Goal: Information Seeking & Learning: Learn about a topic

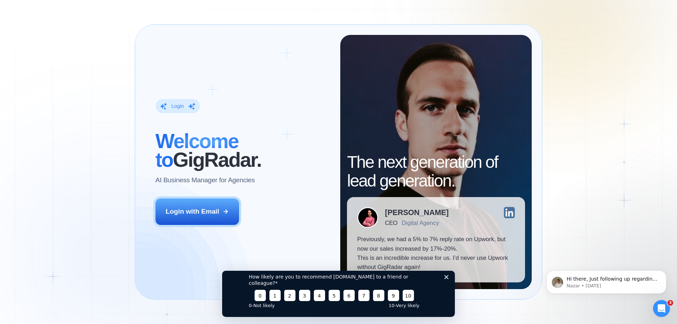
click at [447, 279] on icon "Close survey" at bounding box center [446, 277] width 4 height 4
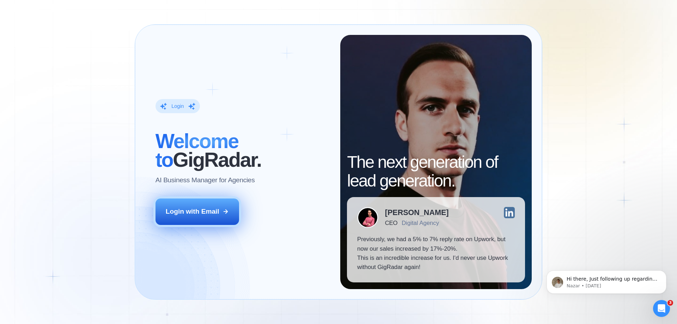
click at [217, 217] on button "Login with Email" at bounding box center [197, 211] width 84 height 26
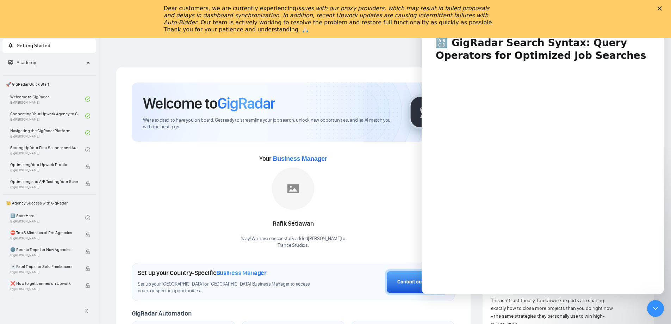
click at [662, 10] on polygon "Close" at bounding box center [660, 8] width 4 height 4
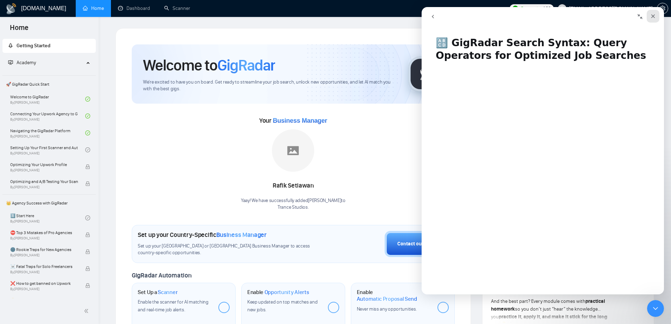
click at [652, 17] on icon "Close" at bounding box center [654, 16] width 4 height 4
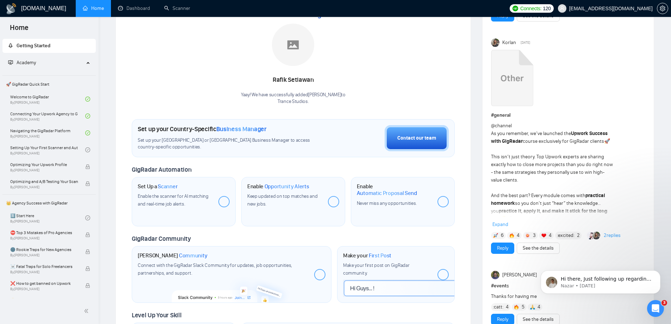
scroll to position [141, 0]
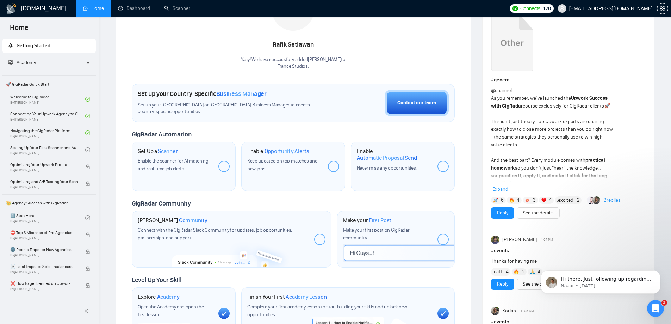
click at [505, 189] on span "Expand" at bounding box center [501, 189] width 16 height 6
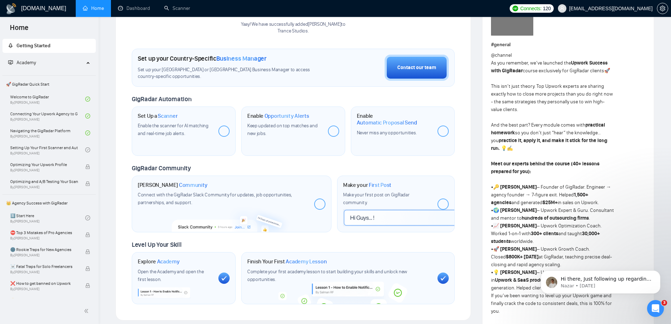
scroll to position [35, 0]
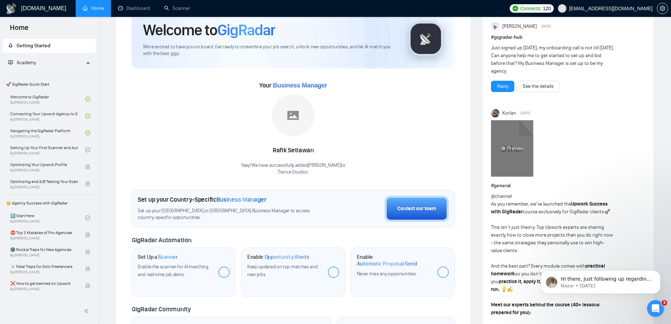
click at [515, 162] on div "Preview" at bounding box center [512, 148] width 42 height 56
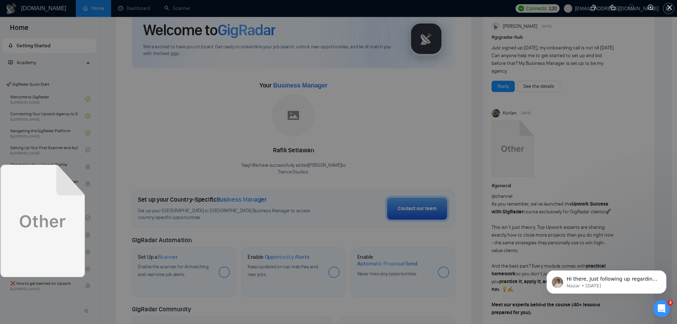
click at [105, 152] on div at bounding box center [338, 162] width 677 height 324
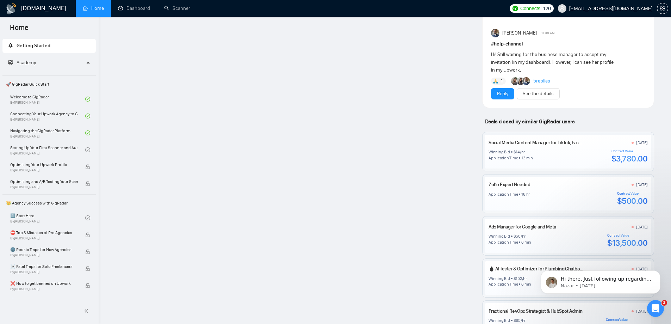
scroll to position [881, 0]
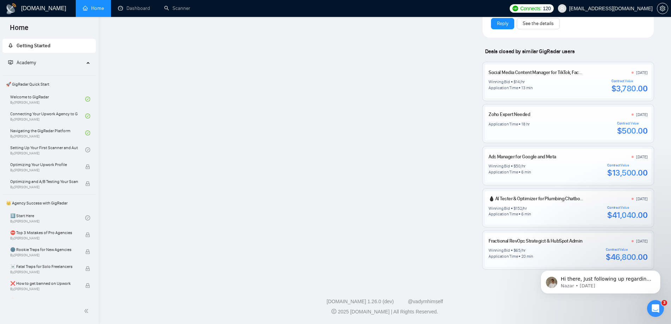
click at [627, 92] on div "$3,780.00" at bounding box center [630, 88] width 36 height 11
click at [585, 126] on div "Application Time 18 hr Contract Value $500.00" at bounding box center [568, 128] width 159 height 15
click at [643, 165] on div "Contract Value" at bounding box center [628, 165] width 40 height 4
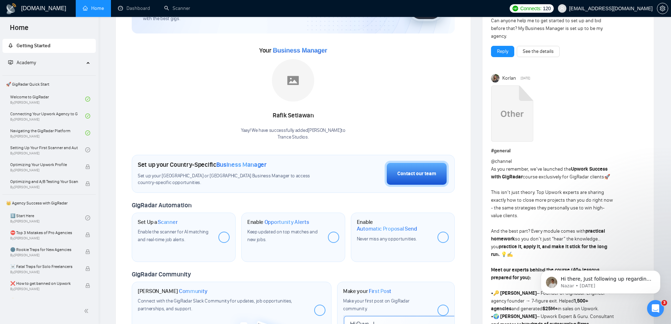
scroll to position [0, 0]
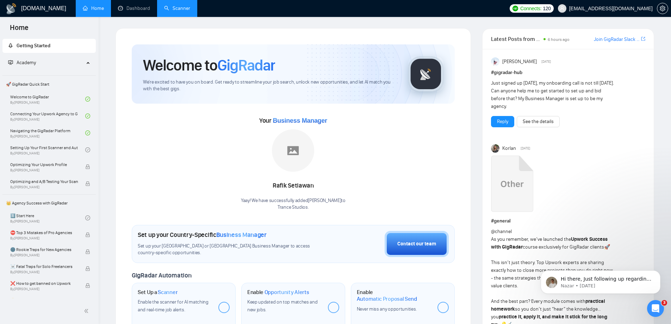
click at [173, 5] on link "Scanner" at bounding box center [177, 8] width 26 height 6
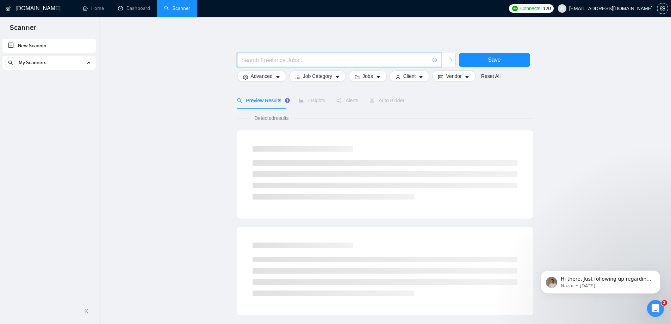
click at [287, 59] on input "text" at bounding box center [335, 60] width 188 height 9
drag, startPoint x: 273, startPoint y: 62, endPoint x: 203, endPoint y: 63, distance: 69.5
click at [203, 63] on main "spotify Save Advanced Job Category Jobs Client Vendor Reset All Preview Results…" at bounding box center [385, 325] width 550 height 594
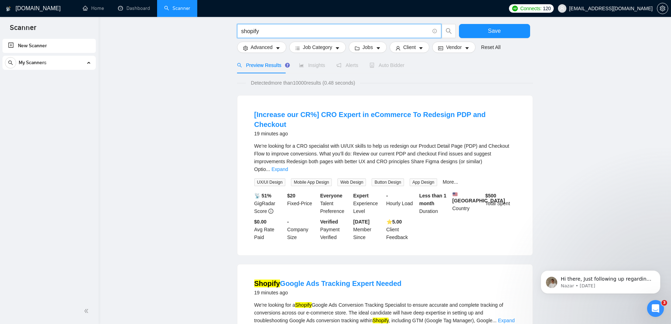
scroll to position [70, 0]
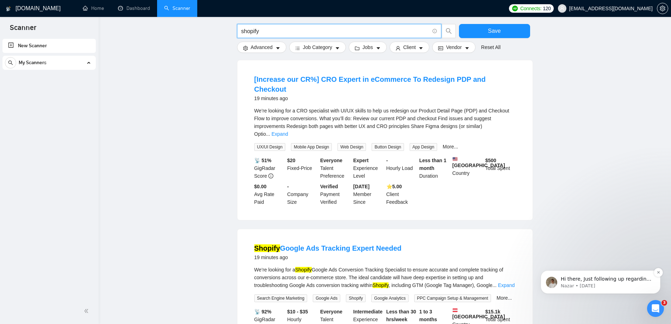
type input "shopify"
click at [614, 283] on p "Nazar • [DATE]" at bounding box center [606, 286] width 91 height 6
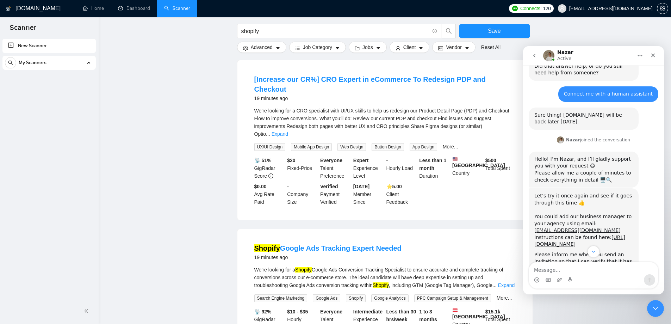
scroll to position [883, 0]
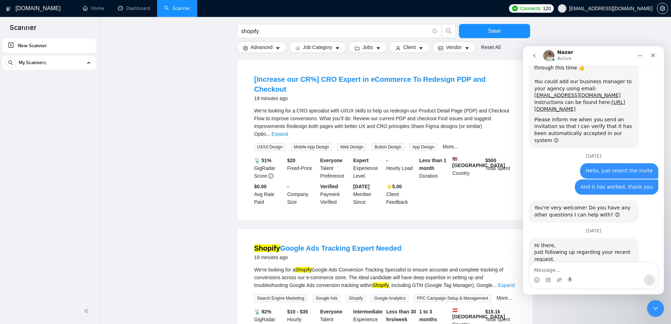
click at [491, 180] on div "📡 51% GigRadar Score $ 20 Fixed-Price Everyone Talent Preference Expert Experie…" at bounding box center [385, 180] width 264 height 49
click at [656, 58] on div "Close" at bounding box center [653, 55] width 13 height 13
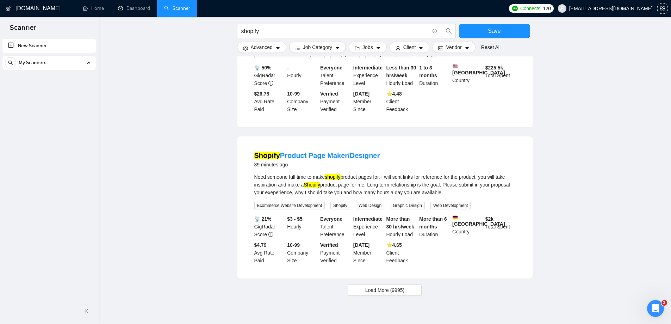
scroll to position [648, 0]
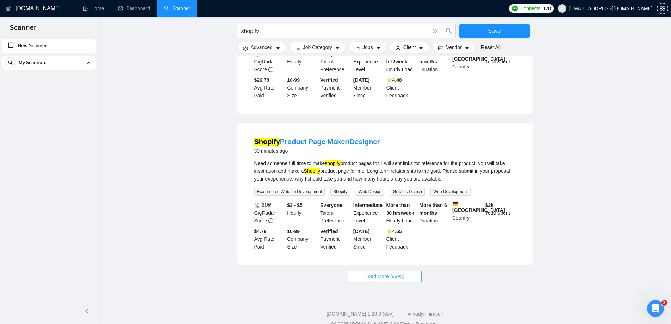
click at [389, 272] on span "Load More (9995)" at bounding box center [385, 276] width 39 height 8
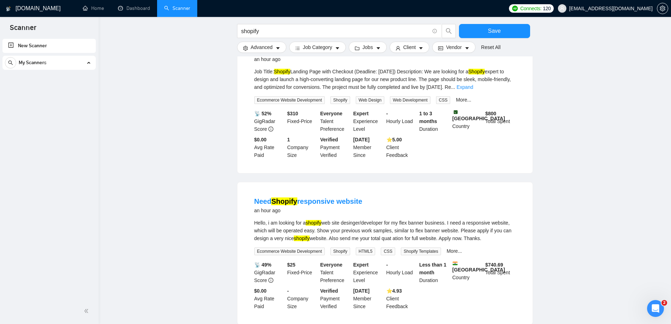
scroll to position [1283, 0]
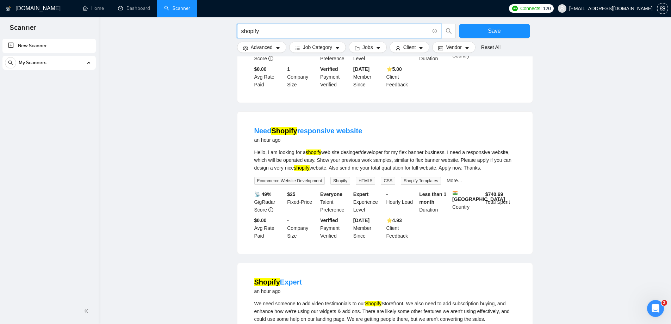
drag, startPoint x: 281, startPoint y: 31, endPoint x: 212, endPoint y: 30, distance: 68.4
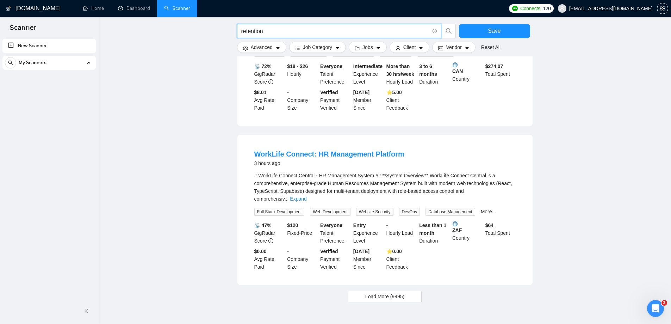
scroll to position [647, 0]
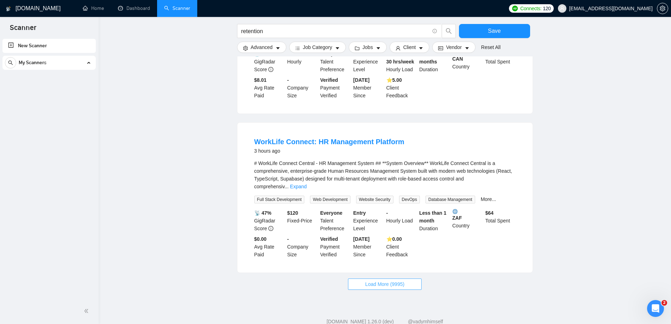
click at [386, 280] on span "Load More (9995)" at bounding box center [385, 284] width 39 height 8
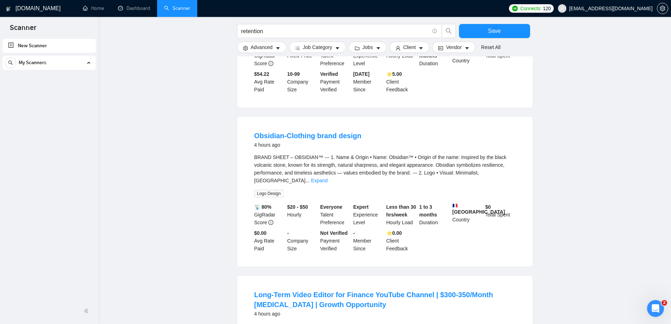
scroll to position [1246, 0]
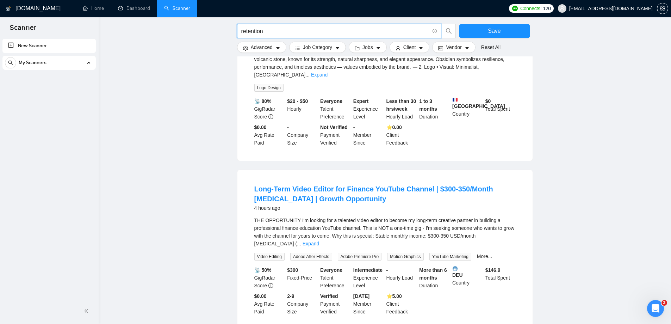
drag, startPoint x: 268, startPoint y: 31, endPoint x: 206, endPoint y: 32, distance: 61.7
type input "dtc"
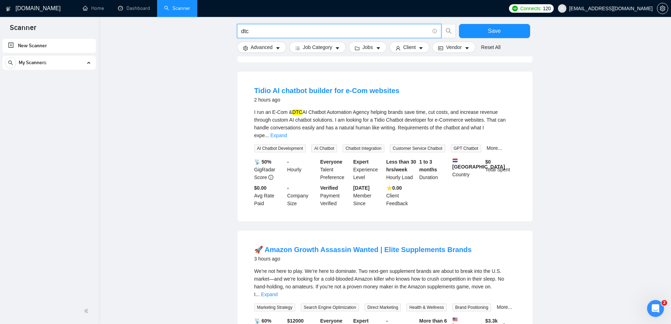
scroll to position [352, 0]
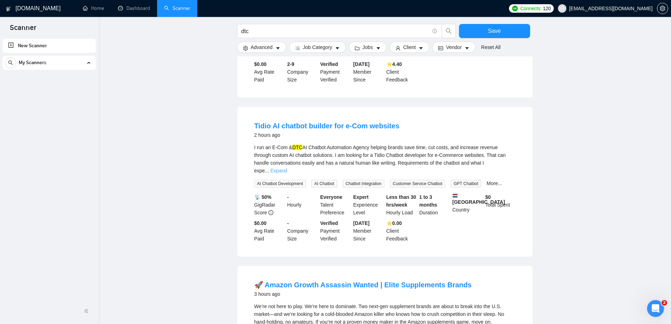
click at [287, 168] on link "Expand" at bounding box center [279, 171] width 17 height 6
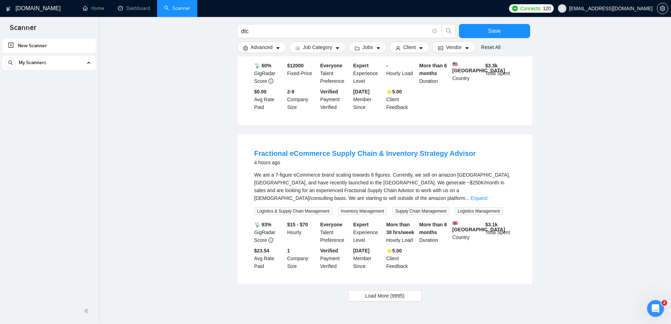
scroll to position [719, 0]
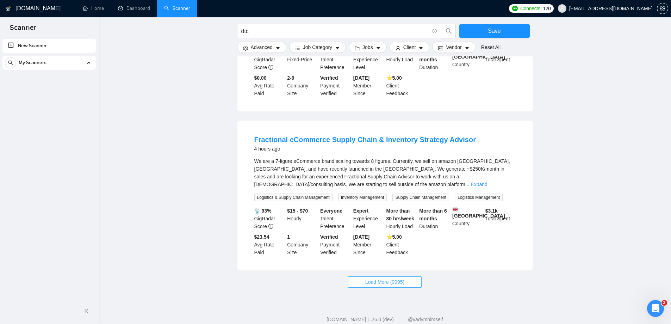
click at [364, 276] on button "Load More (9995)" at bounding box center [385, 281] width 74 height 11
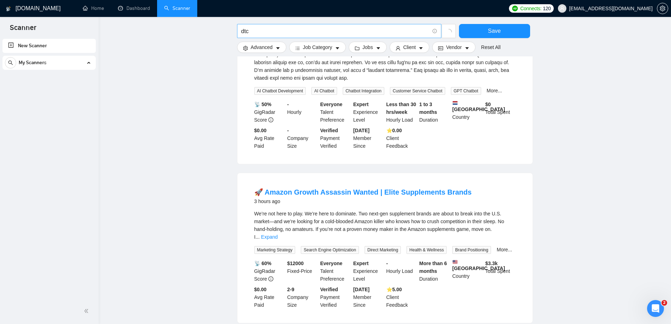
scroll to position [472, 0]
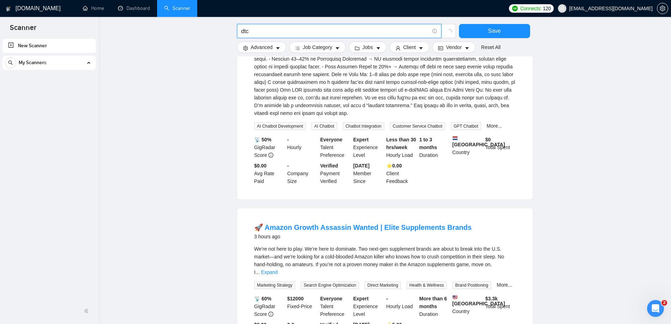
drag, startPoint x: 256, startPoint y: 35, endPoint x: 228, endPoint y: 31, distance: 28.1
click at [228, 31] on main "dtc Save Advanced Job Category Jobs Client Vendor Reset All Preview Results Ins…" at bounding box center [385, 45] width 550 height 978
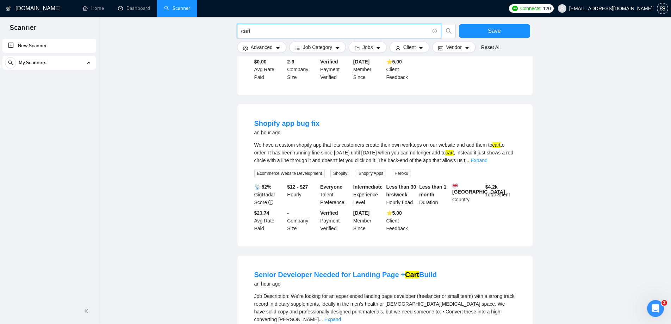
scroll to position [659, 0]
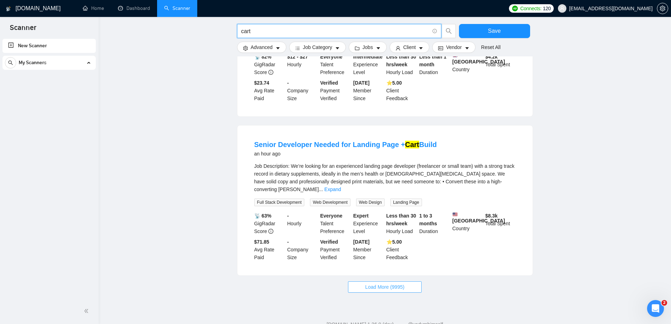
type input "cart"
click at [398, 283] on span "Load More (9995)" at bounding box center [385, 287] width 39 height 8
